Goal: Complete application form: Complete application form

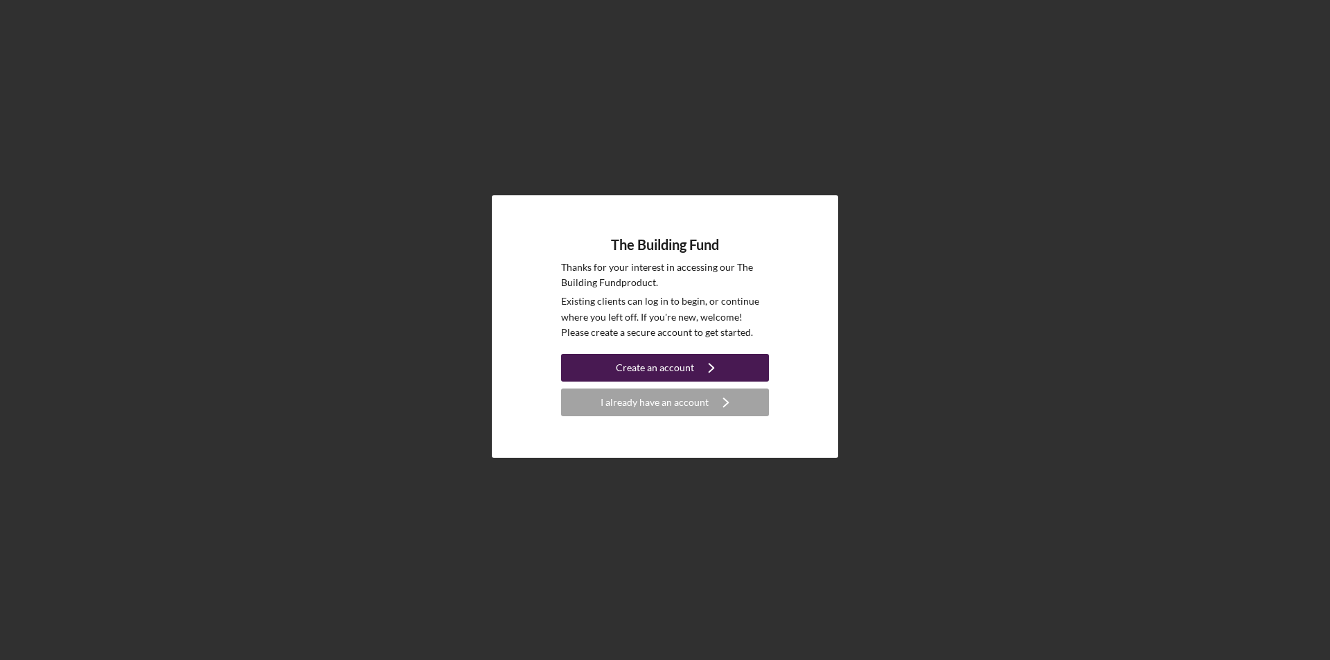
click at [665, 364] on div "Create an account" at bounding box center [655, 368] width 78 height 28
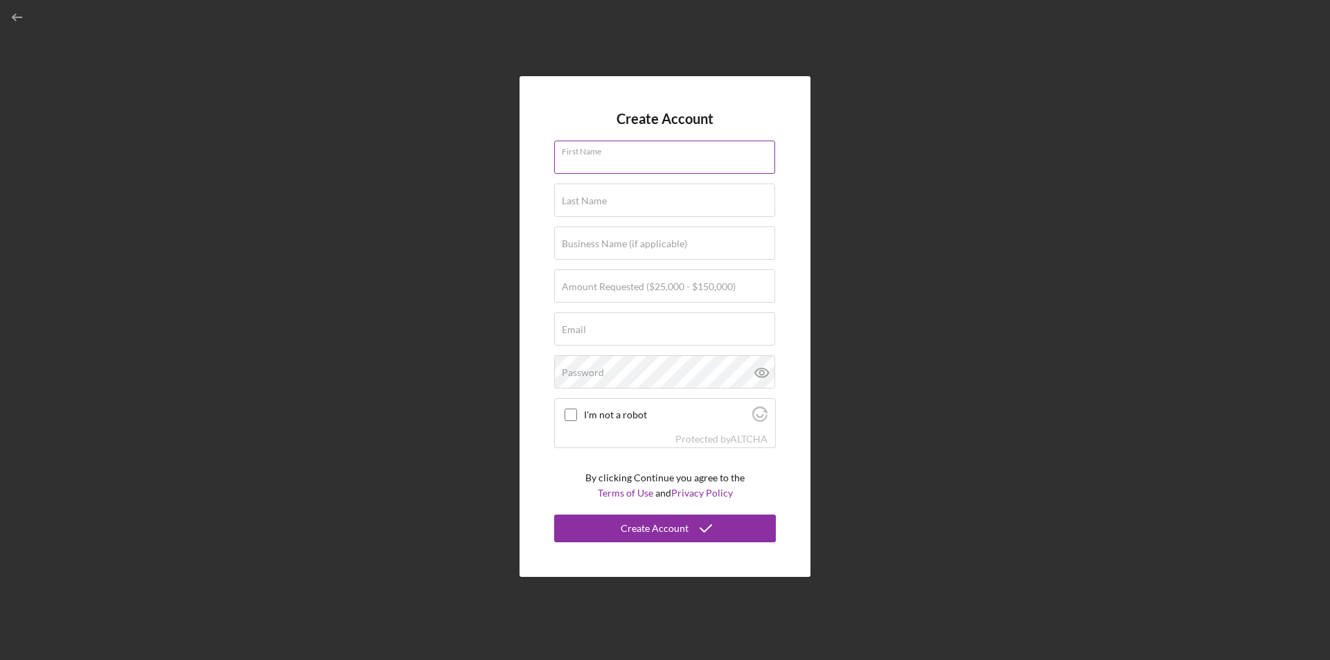
click at [646, 148] on div "First Name" at bounding box center [665, 158] width 222 height 35
type input "[PERSON_NAME]"
type input "[EMAIL_ADDRESS][DOMAIN_NAME]"
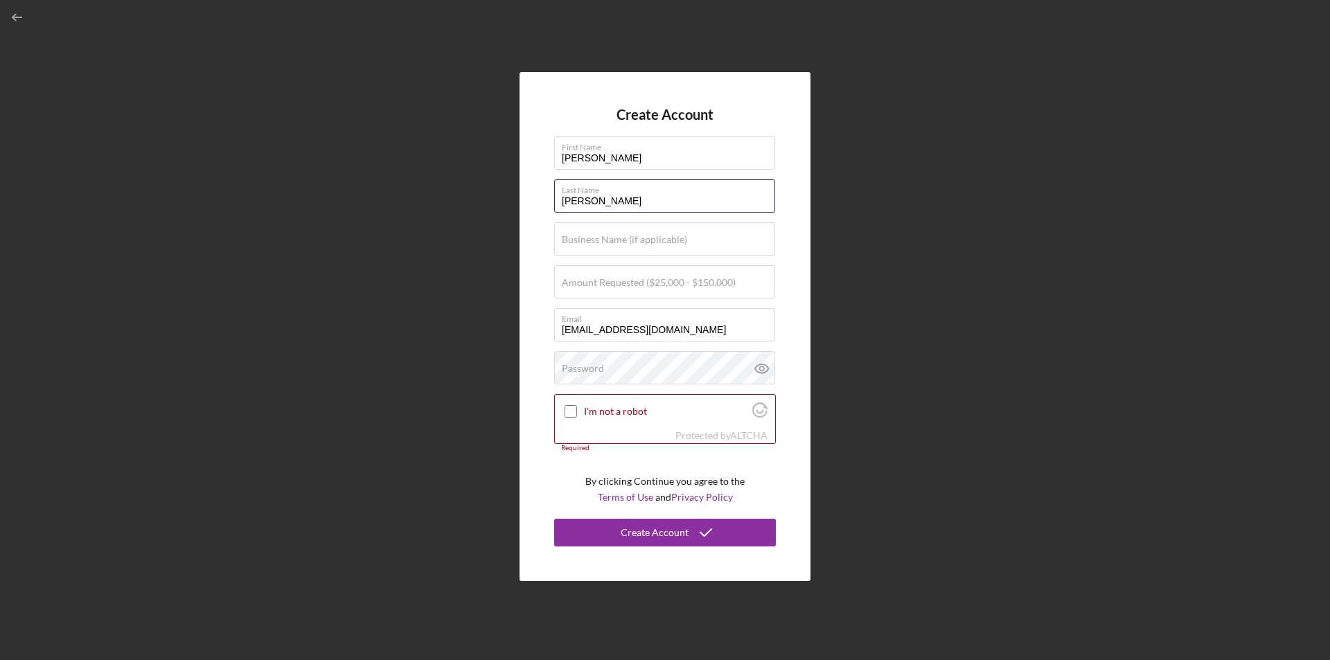
drag, startPoint x: 601, startPoint y: 203, endPoint x: 550, endPoint y: 215, distance: 52.8
click at [550, 215] on div "Create Account First Name [PERSON_NAME] Last Name [PERSON_NAME] Business Name (…" at bounding box center [665, 326] width 291 height 509
type input "Hunter"
type input "Haus of Revive"
drag, startPoint x: 743, startPoint y: 327, endPoint x: 542, endPoint y: 352, distance: 201.8
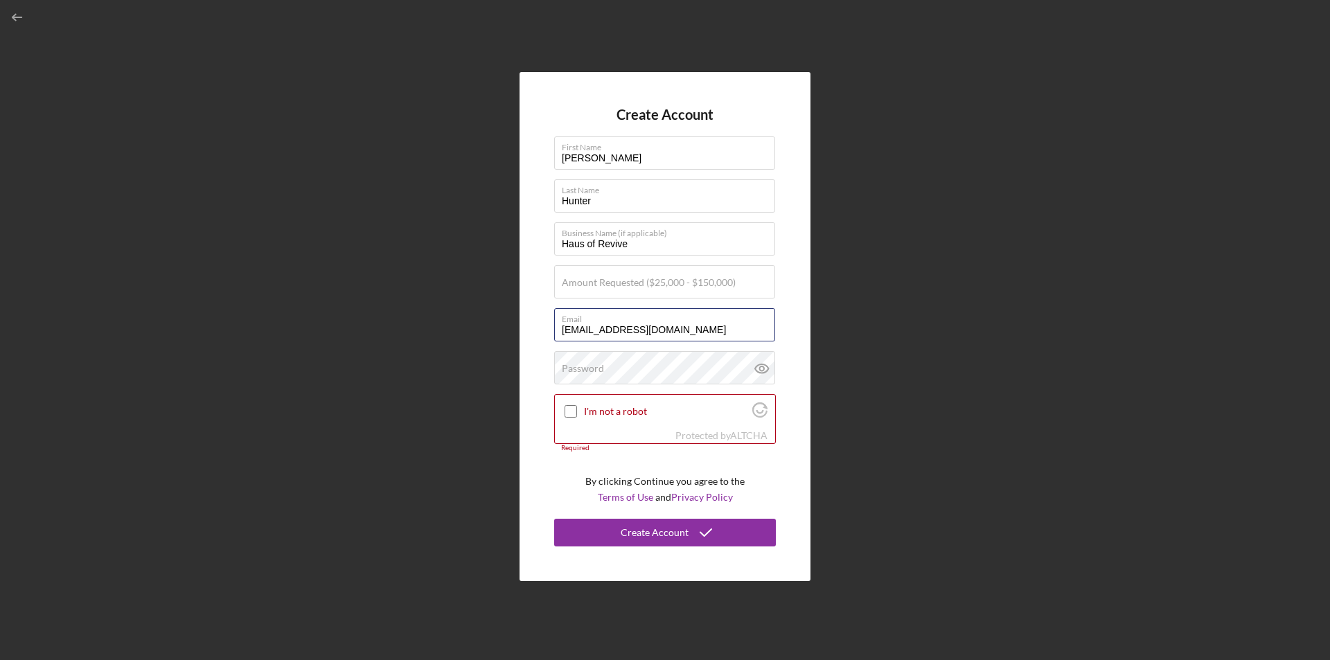
click at [544, 352] on div "Create Account First Name [PERSON_NAME] Last Name [PERSON_NAME] Business Name (…" at bounding box center [665, 326] width 291 height 509
type input "[EMAIL_ADDRESS][DOMAIN_NAME]"
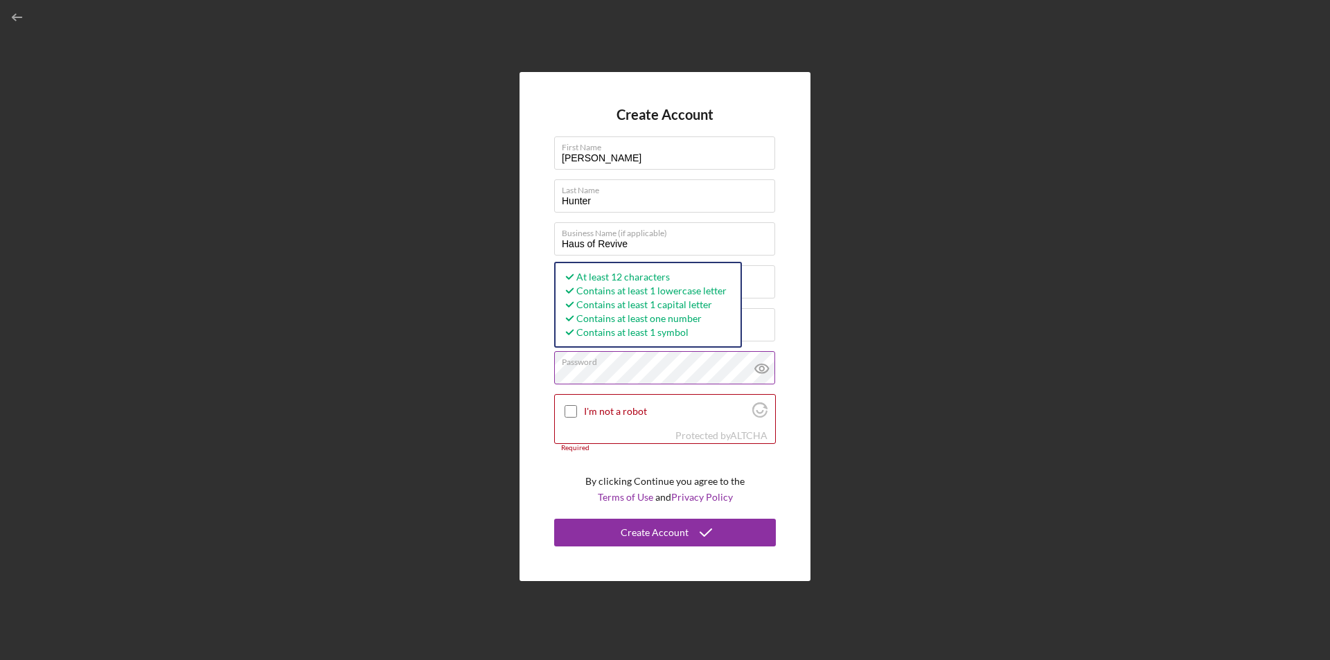
click at [765, 369] on icon at bounding box center [762, 368] width 35 height 35
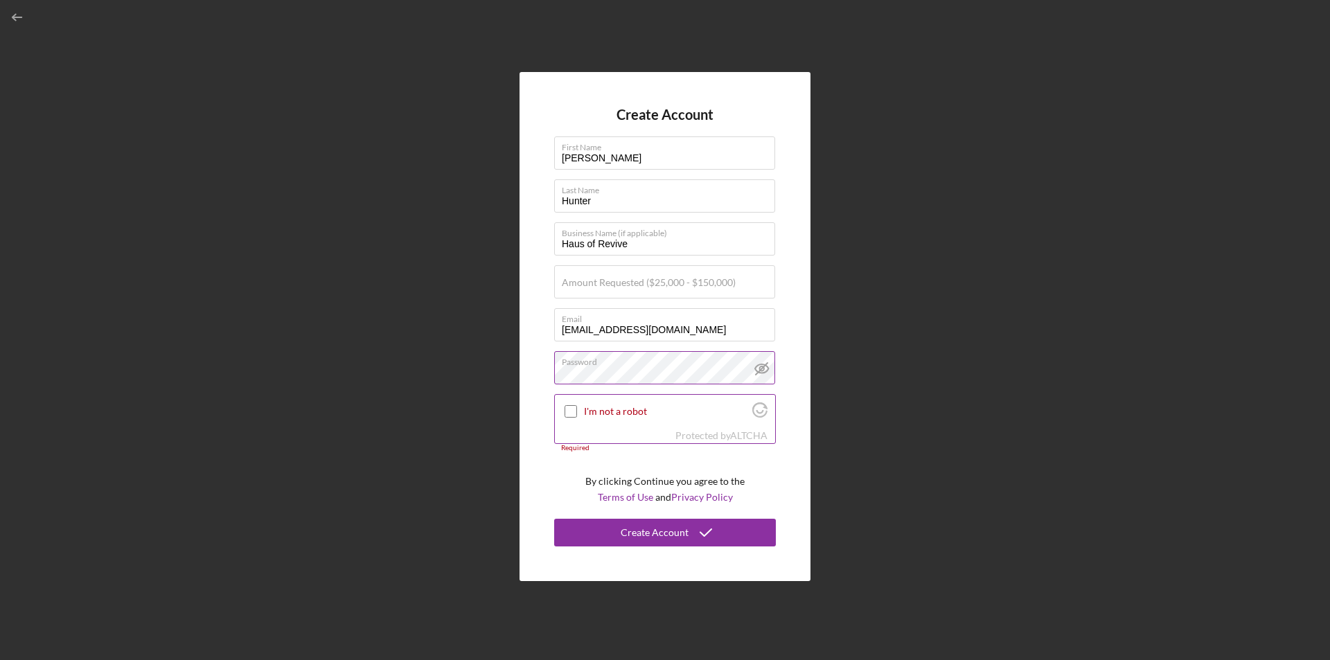
click at [564, 414] on div at bounding box center [571, 411] width 17 height 17
click at [570, 410] on input "I'm not a robot" at bounding box center [571, 411] width 12 height 12
checkbox input "true"
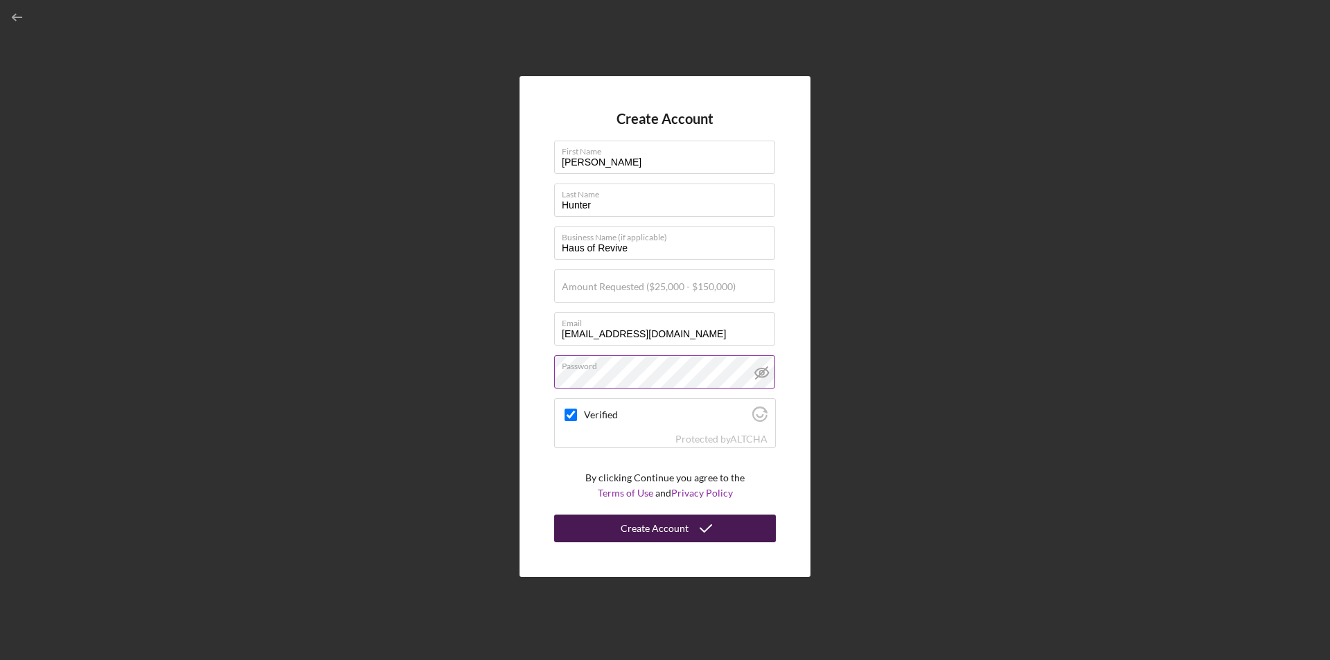
click at [657, 535] on div "Create Account" at bounding box center [655, 529] width 68 height 28
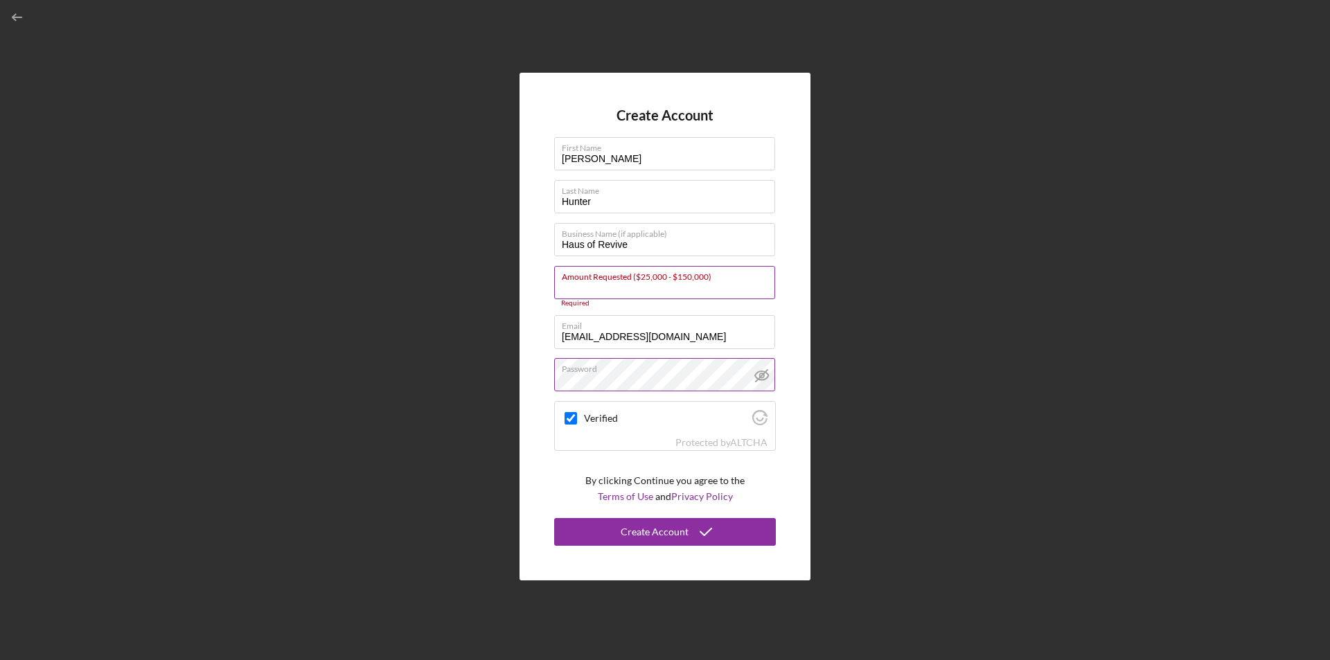
click at [639, 290] on input "Amount Requested ($25,000 - $150,000)" at bounding box center [664, 282] width 221 height 33
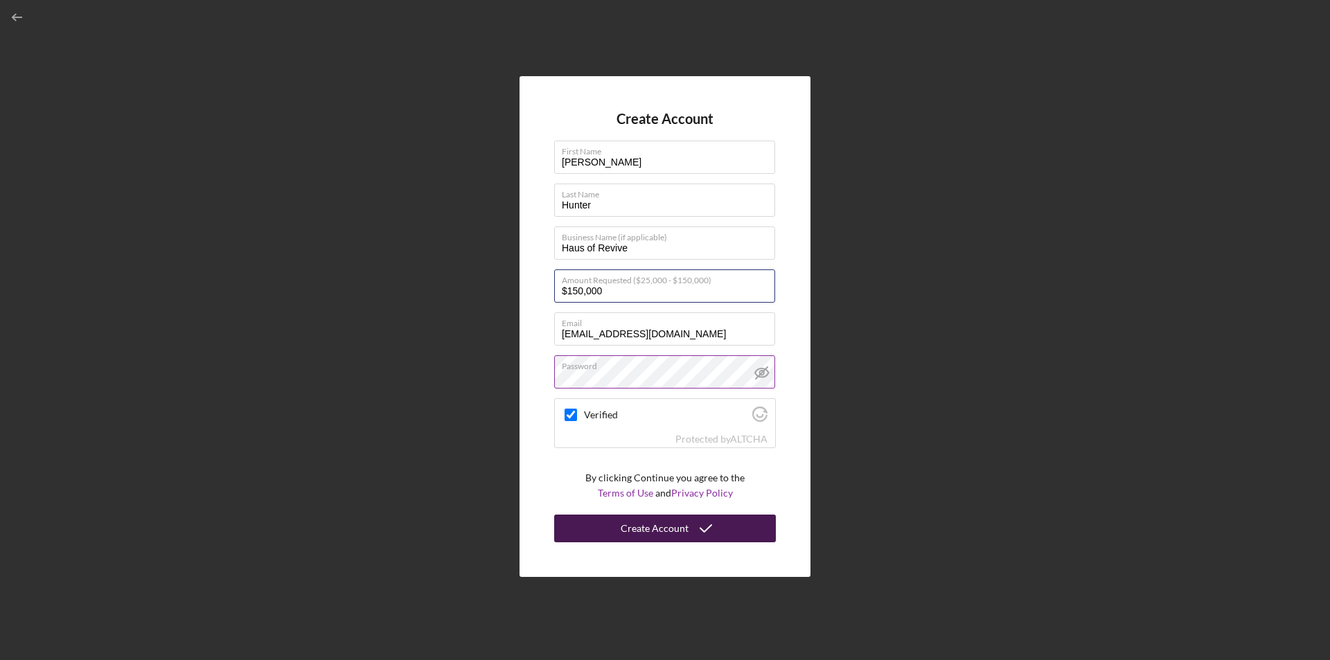
type input "$150,000"
click at [673, 533] on div "Create Account" at bounding box center [655, 529] width 68 height 28
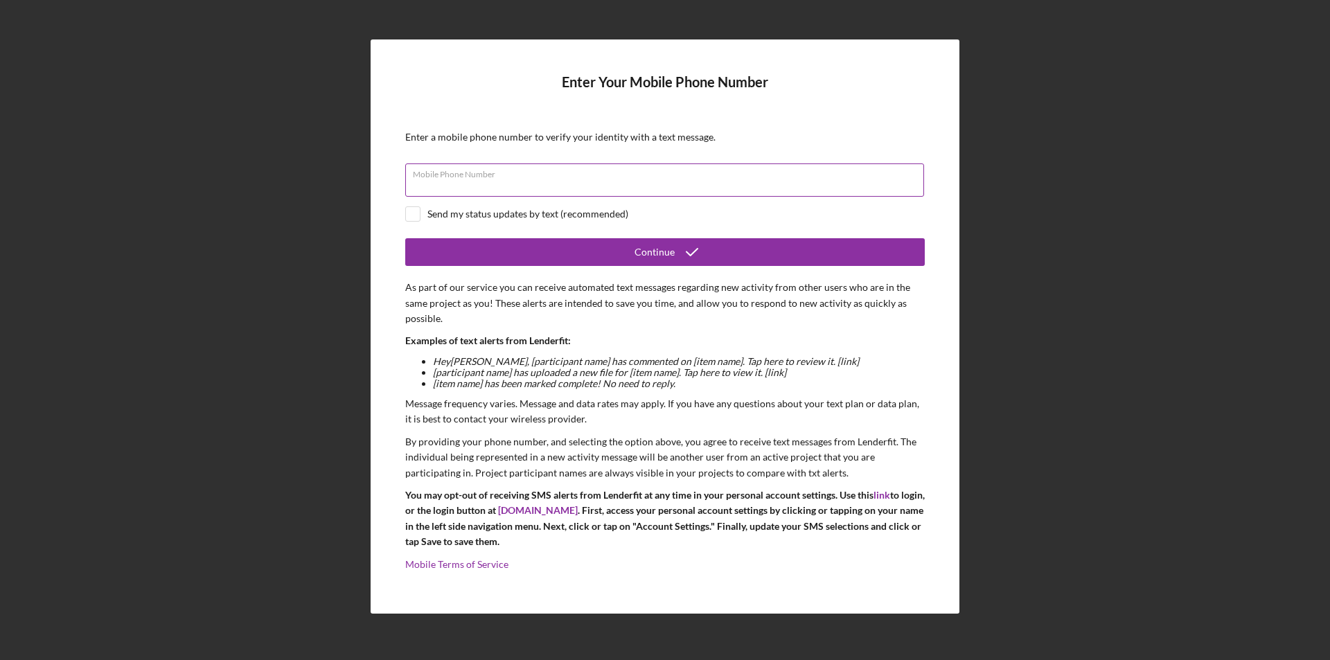
click at [546, 174] on div "Mobile Phone Number" at bounding box center [665, 181] width 520 height 35
type input "[PHONE_NUMBER]"
